Goal: Task Accomplishment & Management: Use online tool/utility

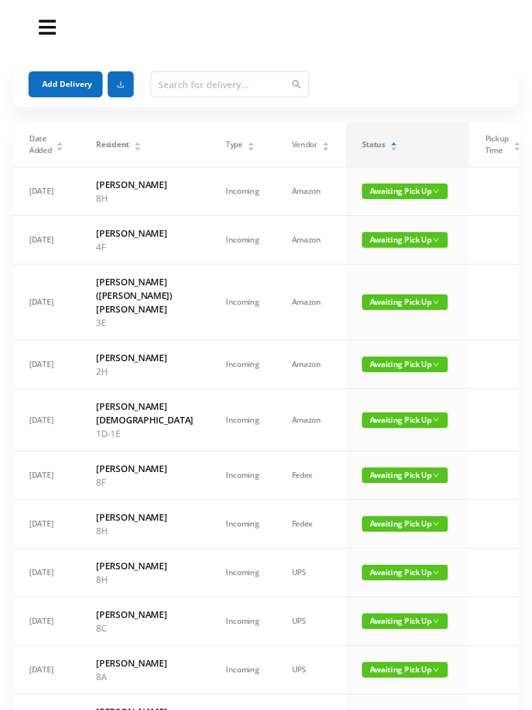
scroll to position [3, 0]
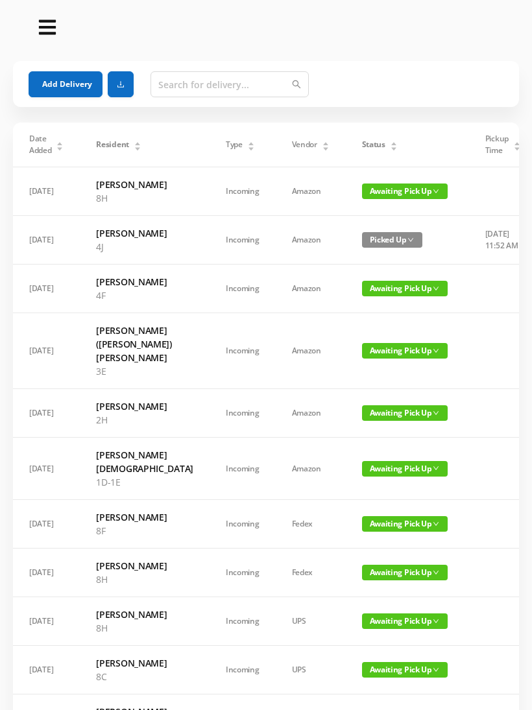
click at [362, 142] on div "Status" at bounding box center [380, 145] width 36 height 12
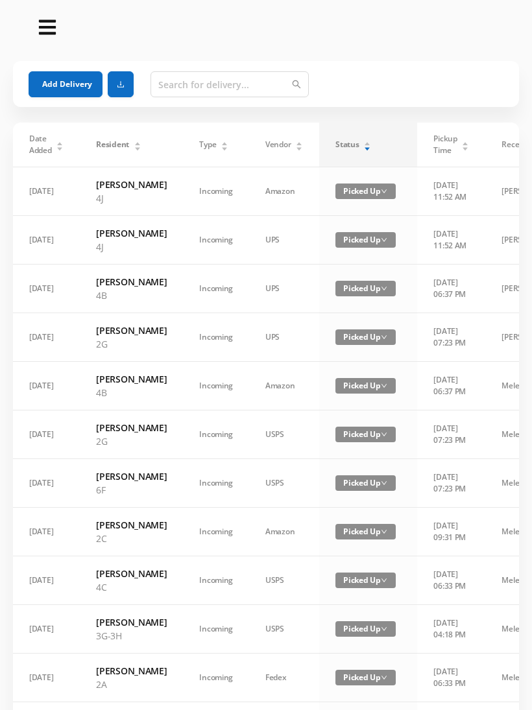
click at [364, 143] on icon "icon: caret-up" at bounding box center [367, 143] width 7 height 7
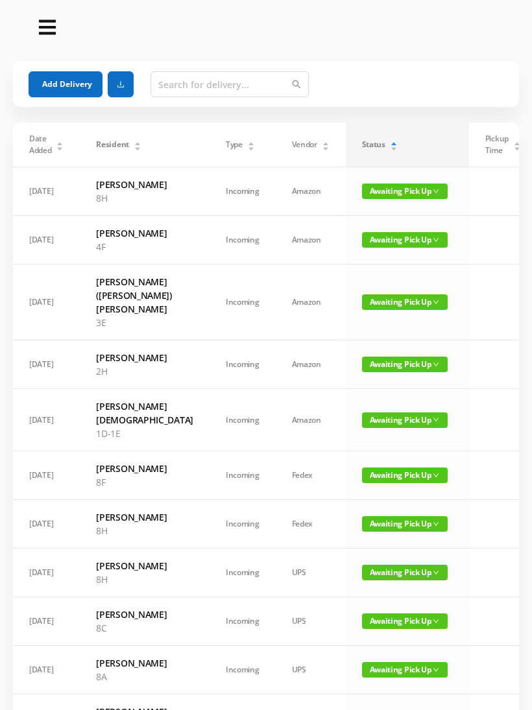
click at [370, 248] on span "Awaiting Pick Up" at bounding box center [405, 240] width 86 height 16
click at [357, 304] on link "Picked Up" at bounding box center [364, 306] width 84 height 21
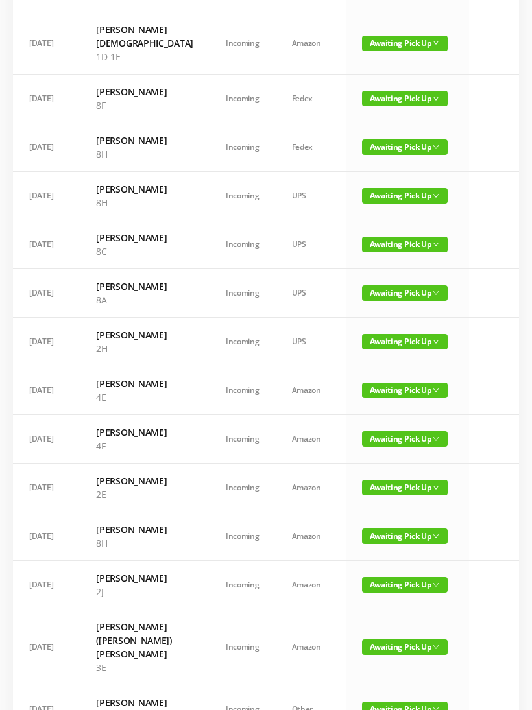
scroll to position [328, 0]
click at [362, 447] on span "Awaiting Pick Up" at bounding box center [405, 439] width 86 height 16
click at [357, 608] on link "Picked Up" at bounding box center [364, 614] width 84 height 21
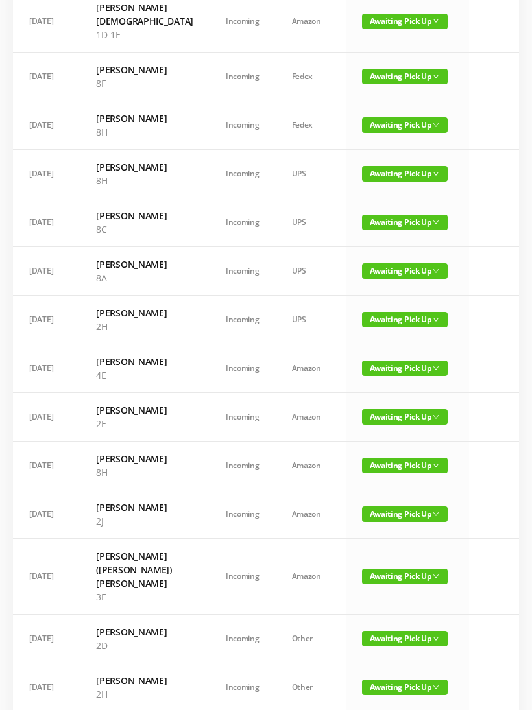
scroll to position [351, 0]
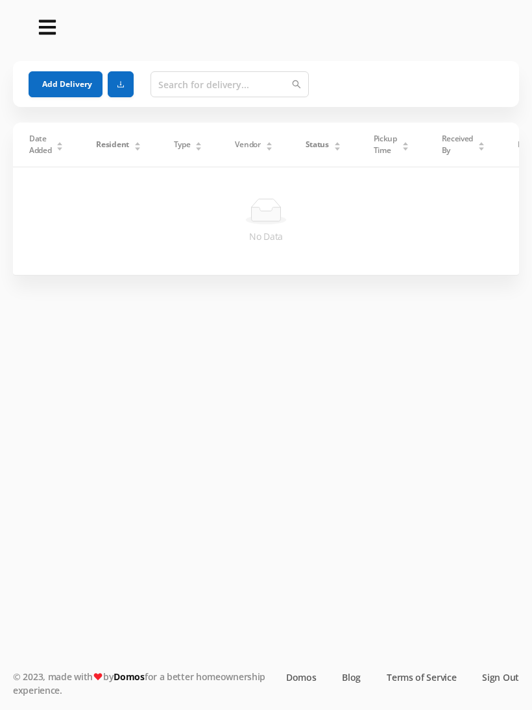
click at [331, 139] on div "Status" at bounding box center [323, 145] width 36 height 12
click at [329, 139] on div "Status" at bounding box center [323, 145] width 36 height 12
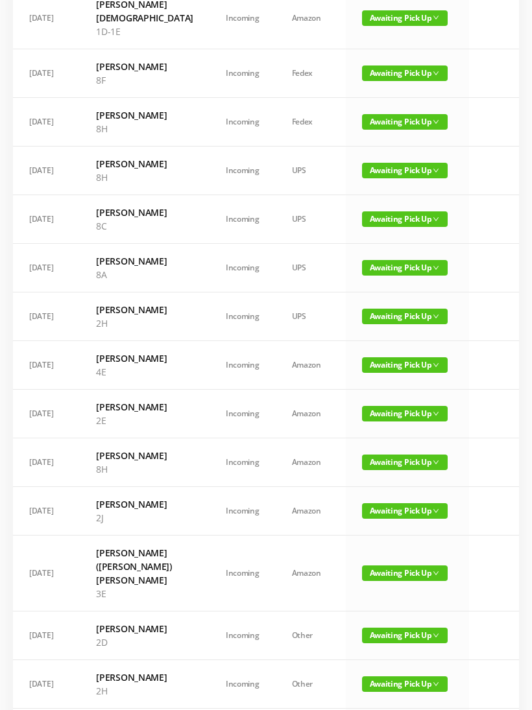
scroll to position [352, 0]
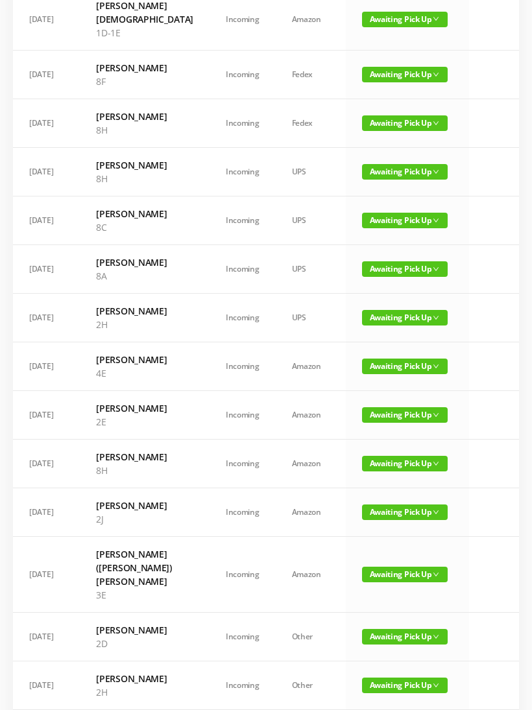
click at [362, 277] on span "Awaiting Pick Up" at bounding box center [405, 269] width 86 height 16
click at [360, 400] on link "Picked Up" at bounding box center [364, 403] width 84 height 21
